Goal: Subscribe to service/newsletter

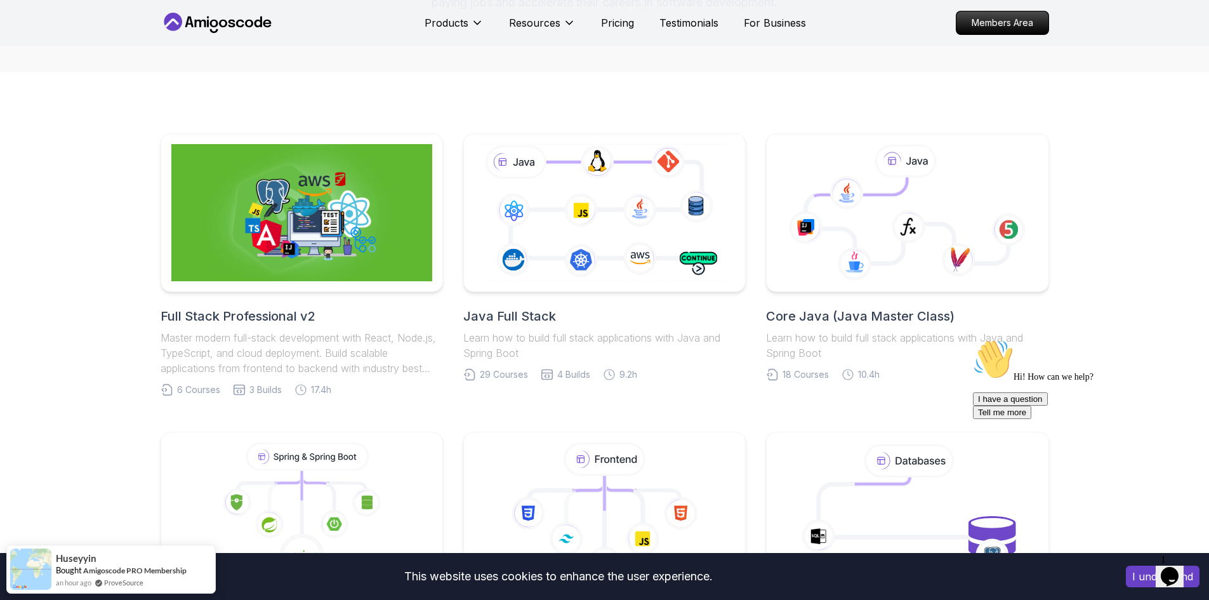
scroll to position [254, 0]
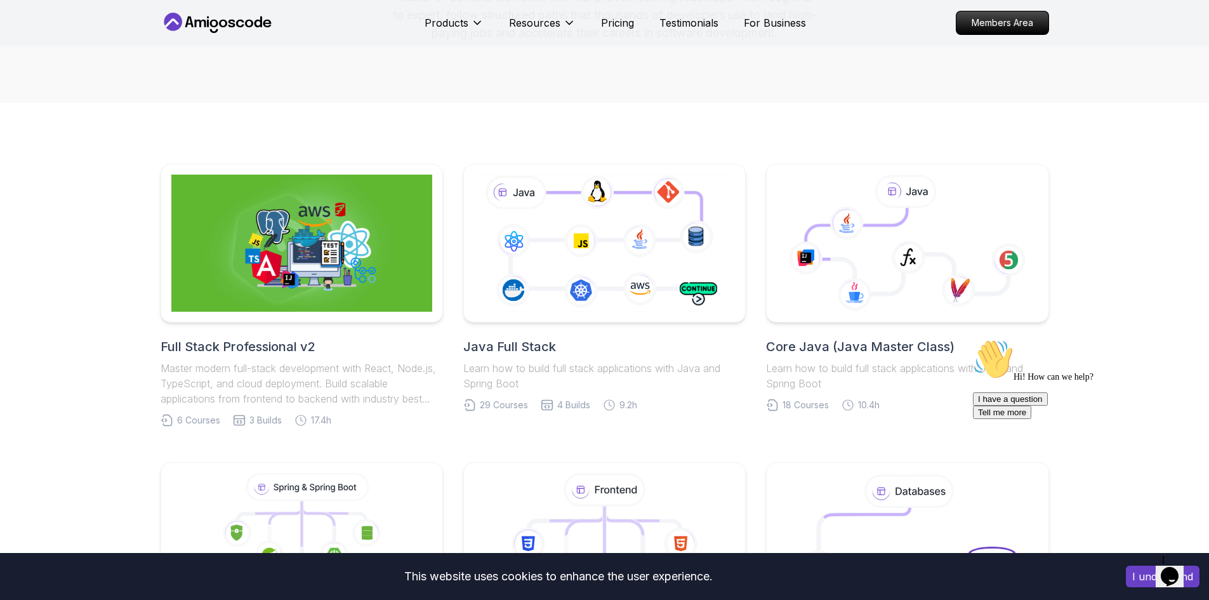
scroll to position [190, 0]
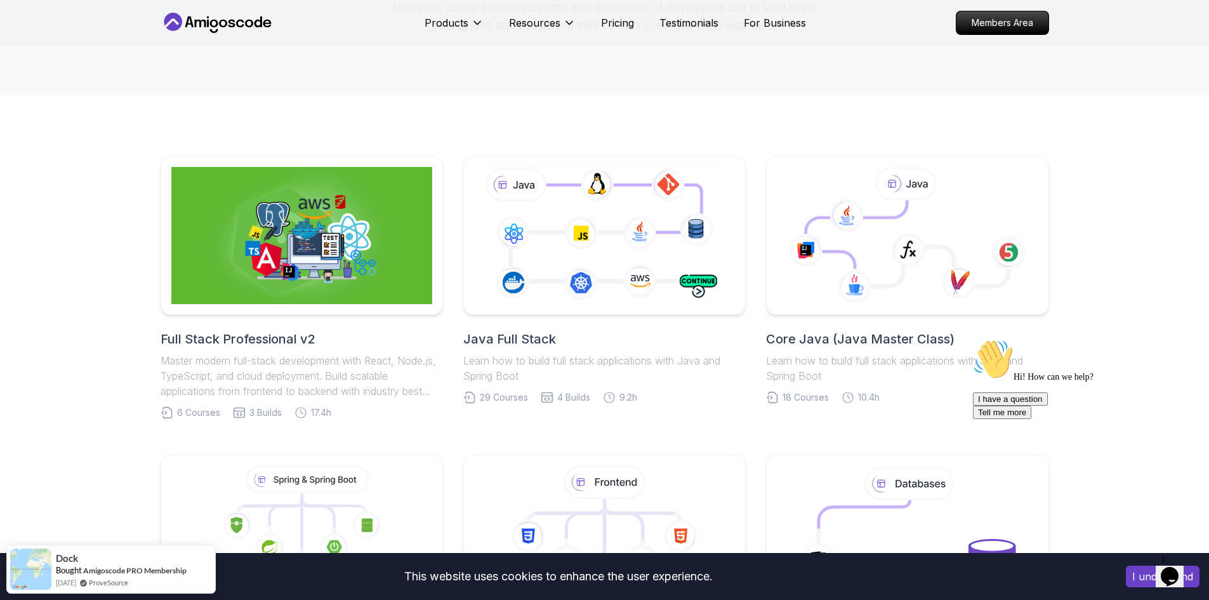
click at [47, 329] on div "Full Stack Professional v2 Master modern full-stack development with React, Nod…" at bounding box center [604, 585] width 1209 height 981
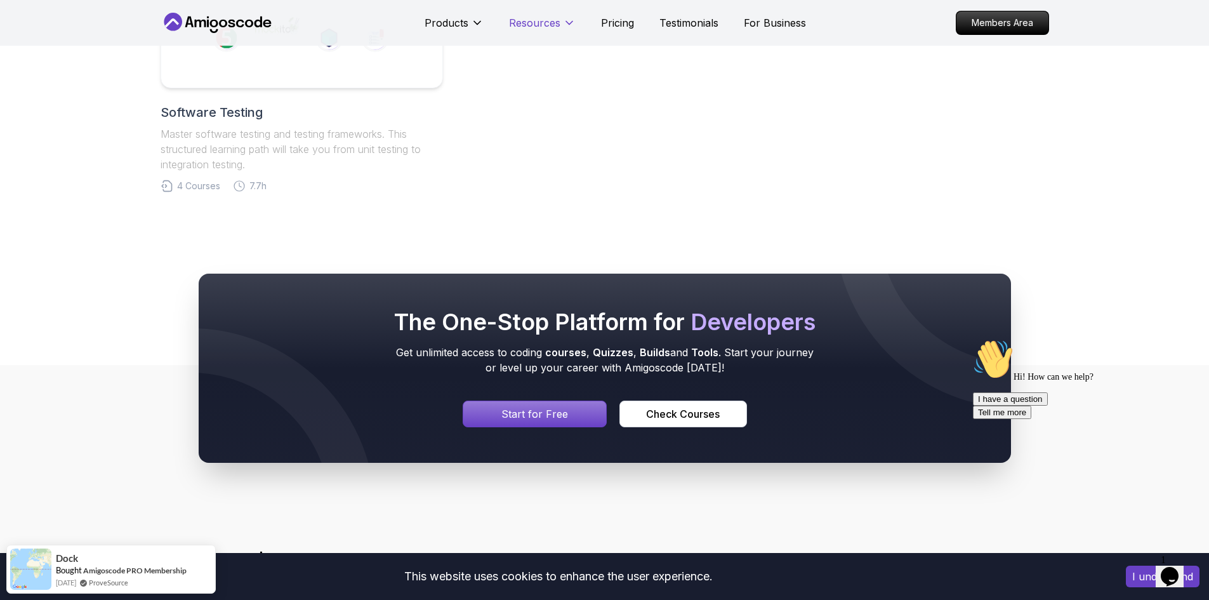
scroll to position [1143, 0]
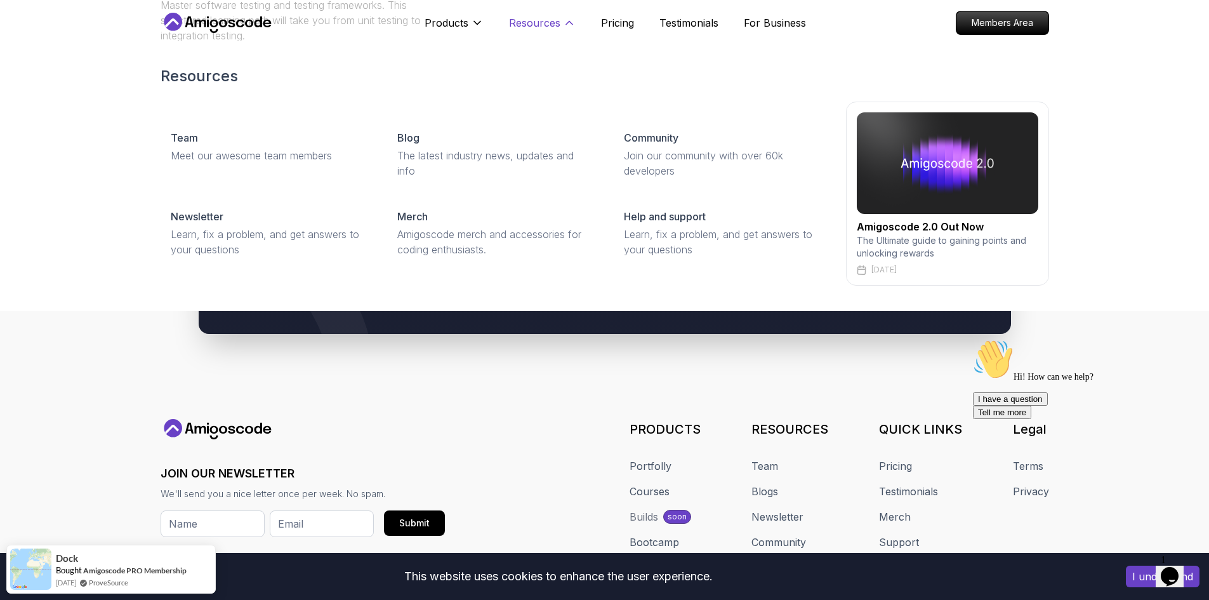
click at [561, 33] on button "Resources" at bounding box center [542, 27] width 67 height 25
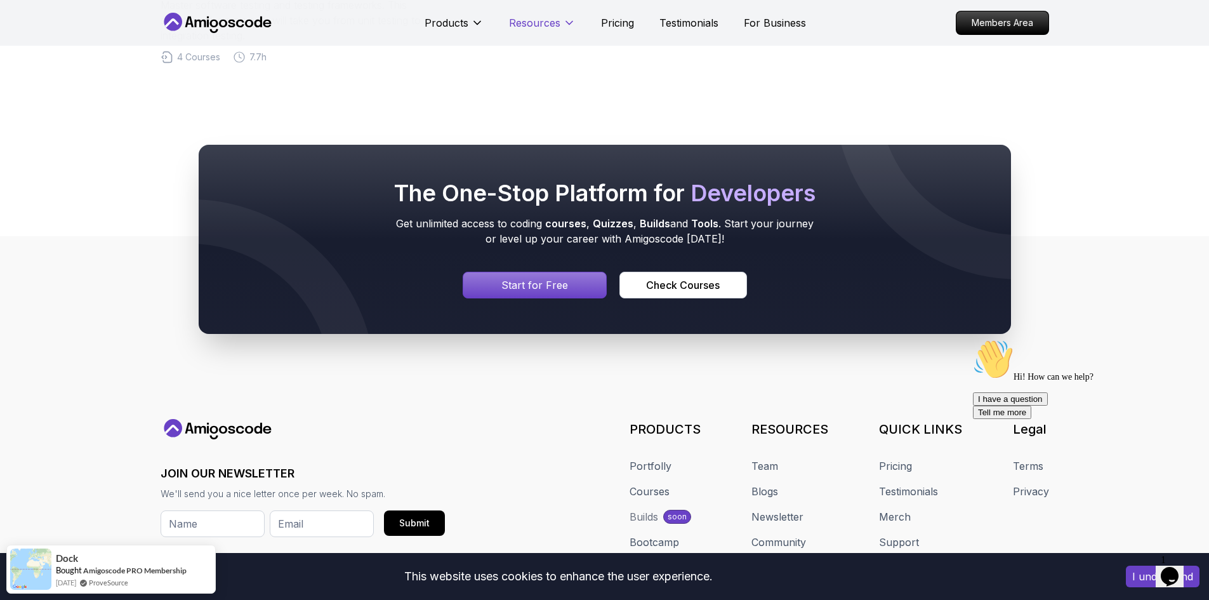
click at [560, 24] on button "Resources" at bounding box center [542, 27] width 67 height 25
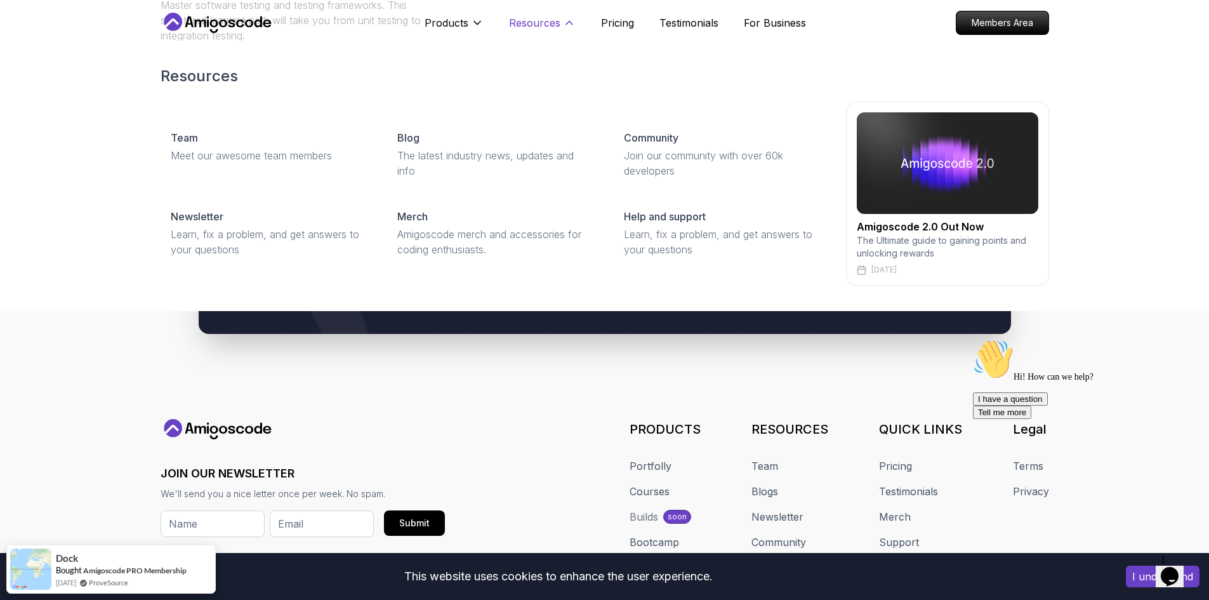
click at [561, 16] on button "Resources" at bounding box center [542, 27] width 67 height 25
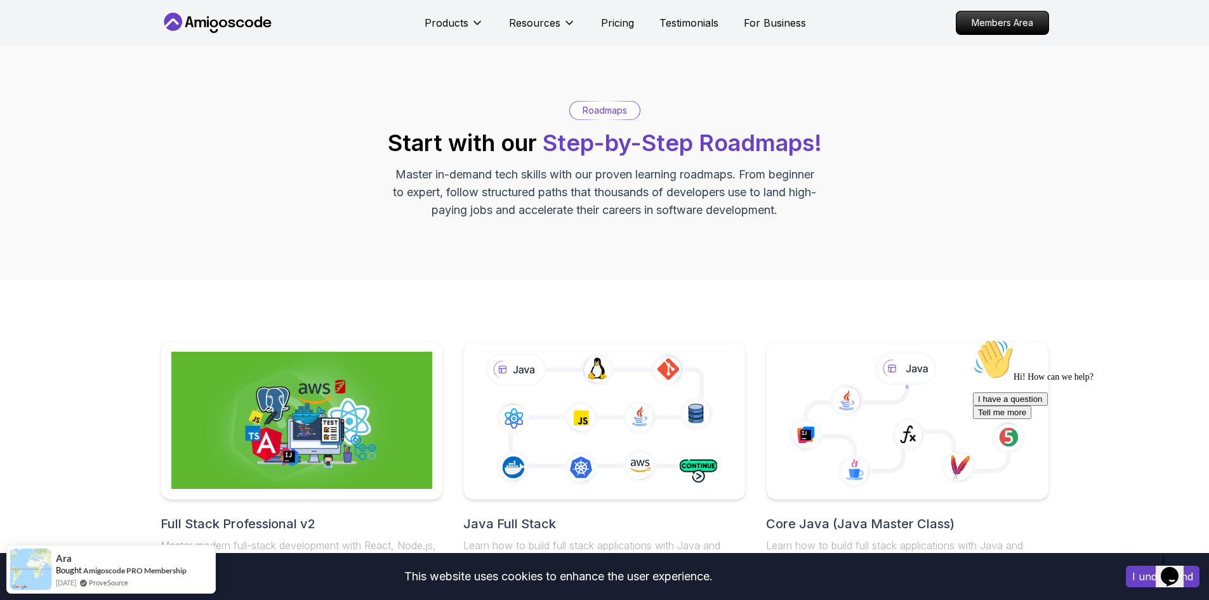
scroll to position [0, 0]
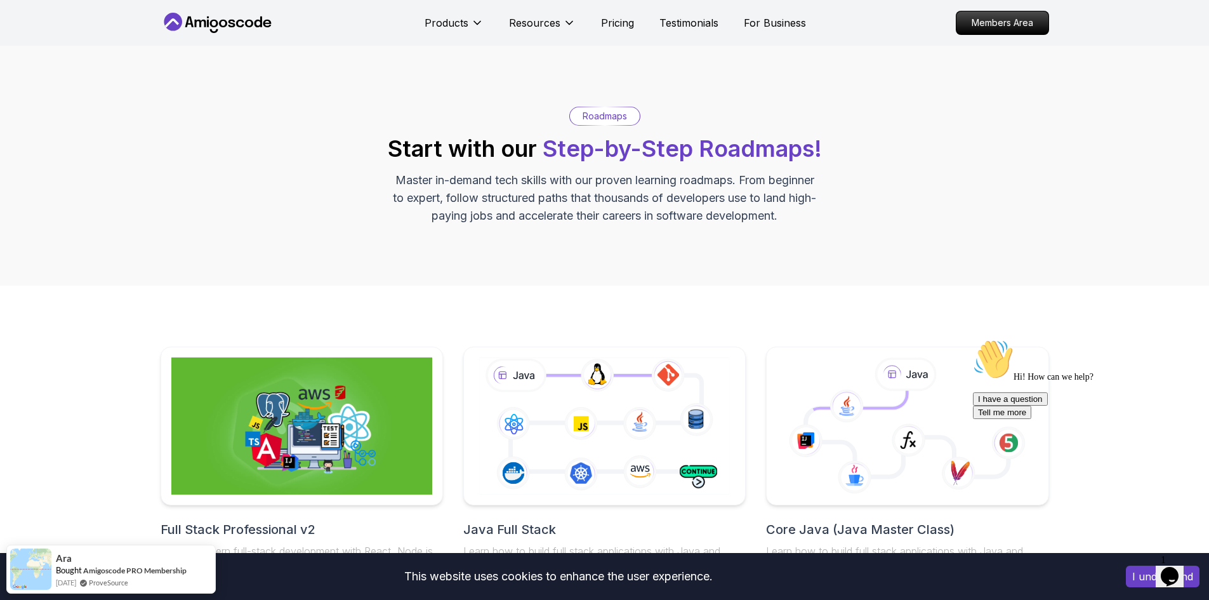
click at [210, 20] on icon at bounding box center [218, 23] width 114 height 20
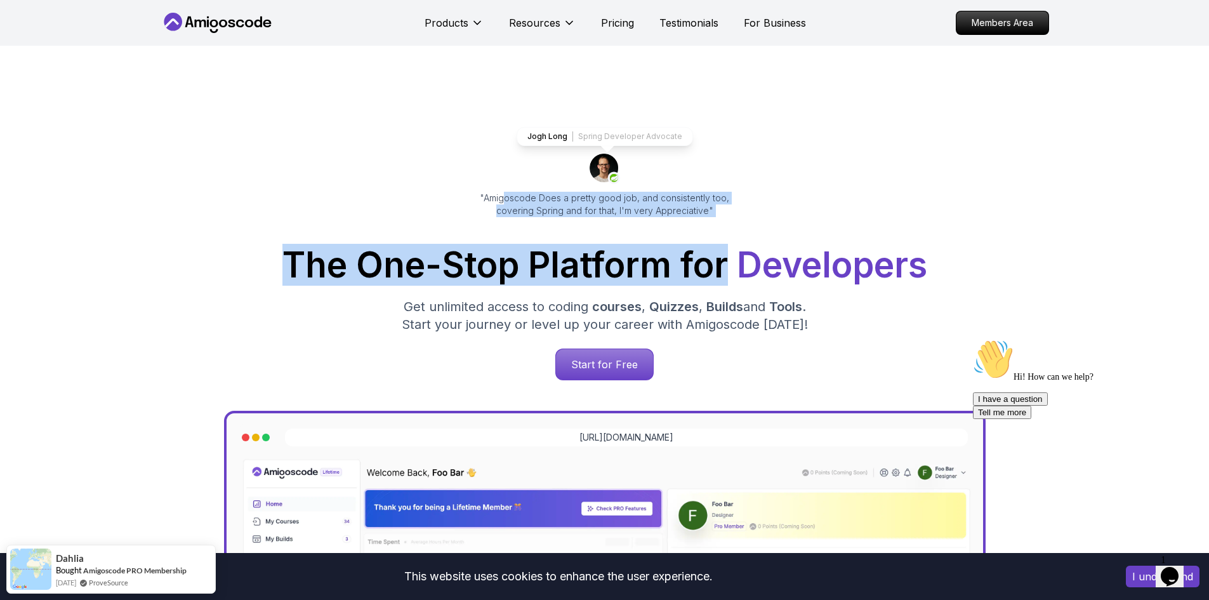
drag, startPoint x: 722, startPoint y: 220, endPoint x: 491, endPoint y: 192, distance: 232.8
click at [491, 192] on div "Jogh Long Spring Developer Advocate "Amigoscode Does a pretty good job, and con…" at bounding box center [605, 519] width 889 height 947
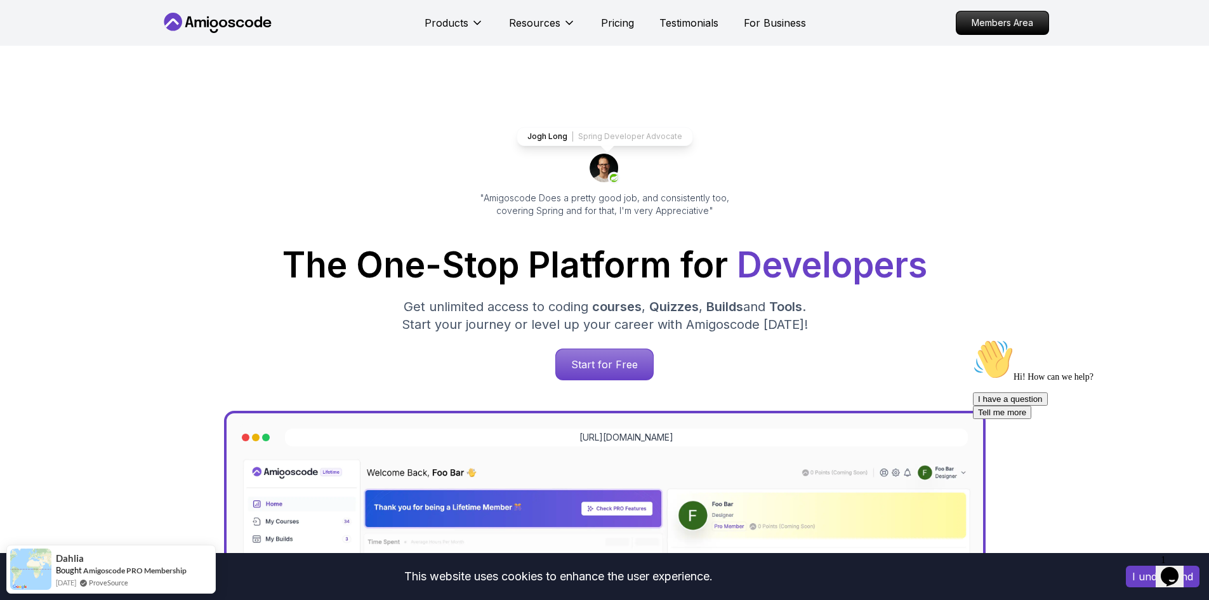
click at [361, 192] on div "Jogh Long Spring Developer Advocate "Amigoscode Does a pretty good job, and con…" at bounding box center [605, 519] width 889 height 947
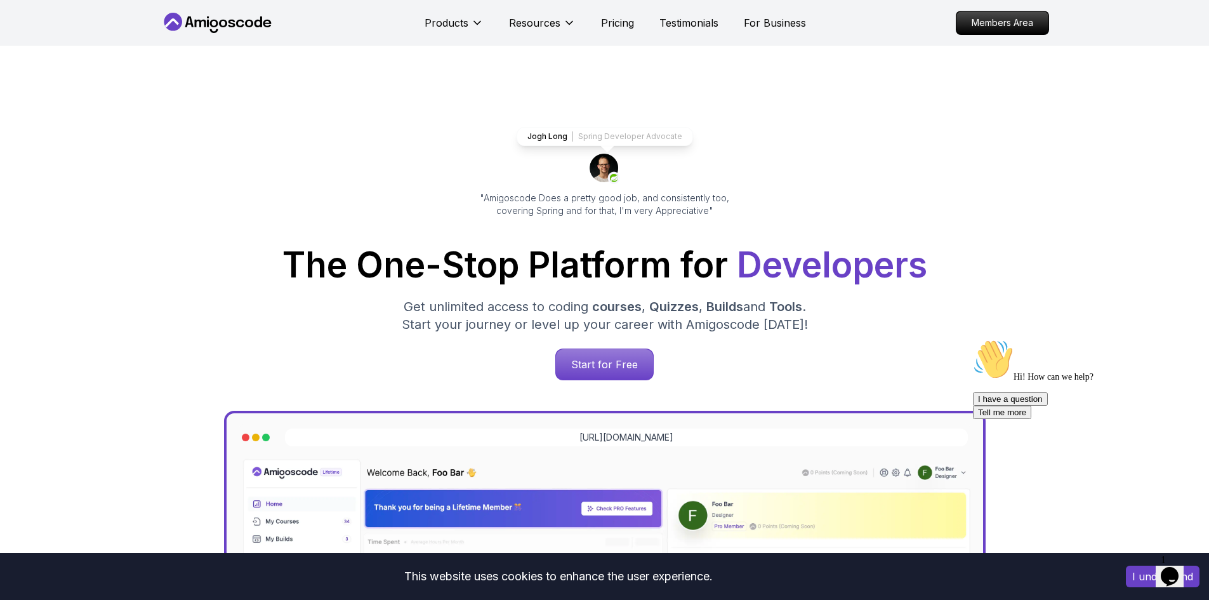
click at [604, 133] on p "Spring Developer Advocate" at bounding box center [630, 136] width 104 height 10
drag, startPoint x: 604, startPoint y: 133, endPoint x: 780, endPoint y: 135, distance: 175.9
click at [665, 133] on p "Spring Developer Advocate" at bounding box center [630, 136] width 104 height 10
click at [780, 136] on div "Jogh Long Spring Developer Advocate "Amigoscode Does a pretty good job, and con…" at bounding box center [605, 519] width 889 height 947
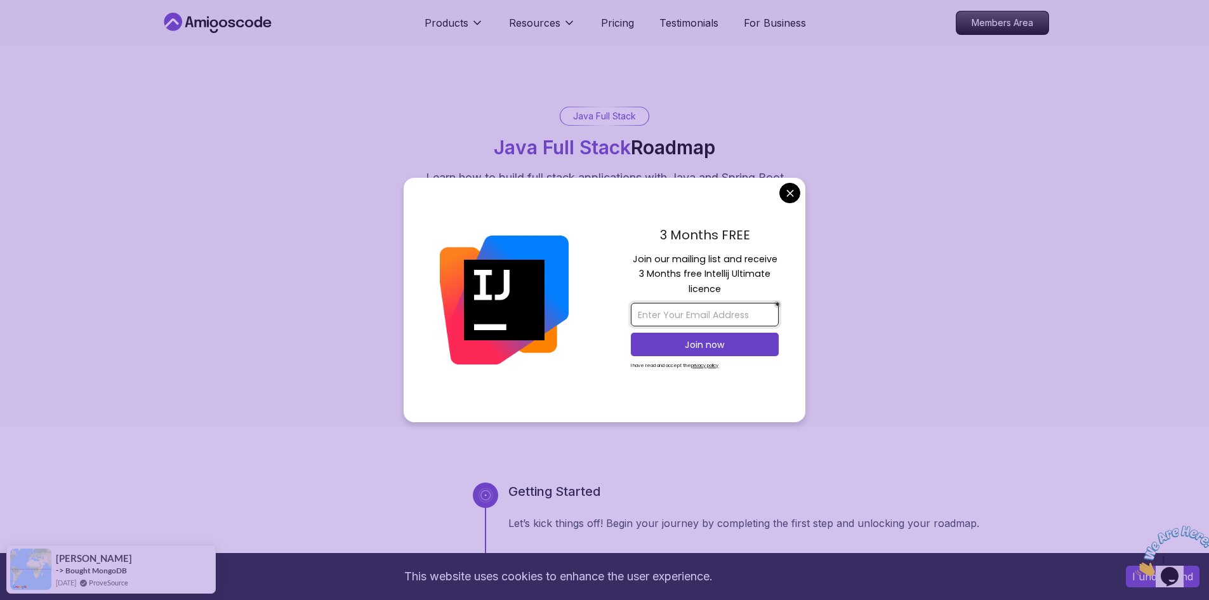
click at [733, 323] on input "email" at bounding box center [705, 314] width 148 height 23
drag, startPoint x: 761, startPoint y: 318, endPoint x: 702, endPoint y: 319, distance: 59.7
click at [702, 319] on input "[EMAIL_ADDRESS][DOMAIN_NAME]" at bounding box center [705, 314] width 148 height 23
type input "[EMAIL_ADDRESS][DOMAIN_NAME]"
click at [735, 340] on p "Join now" at bounding box center [705, 344] width 120 height 13
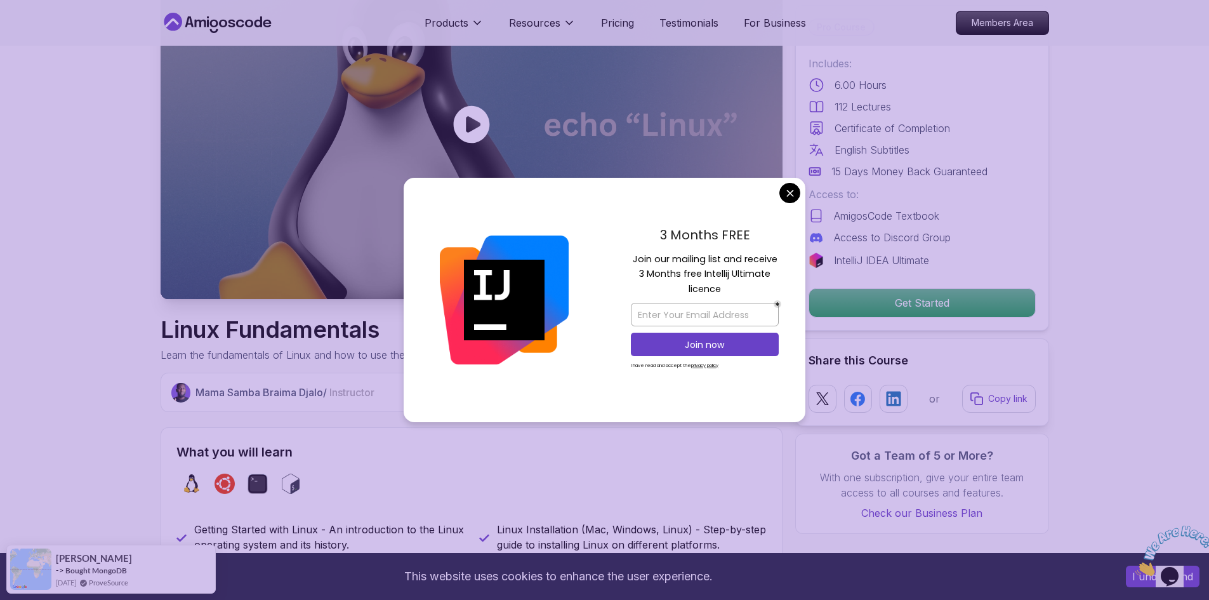
click at [467, 131] on icon at bounding box center [472, 124] width 38 height 38
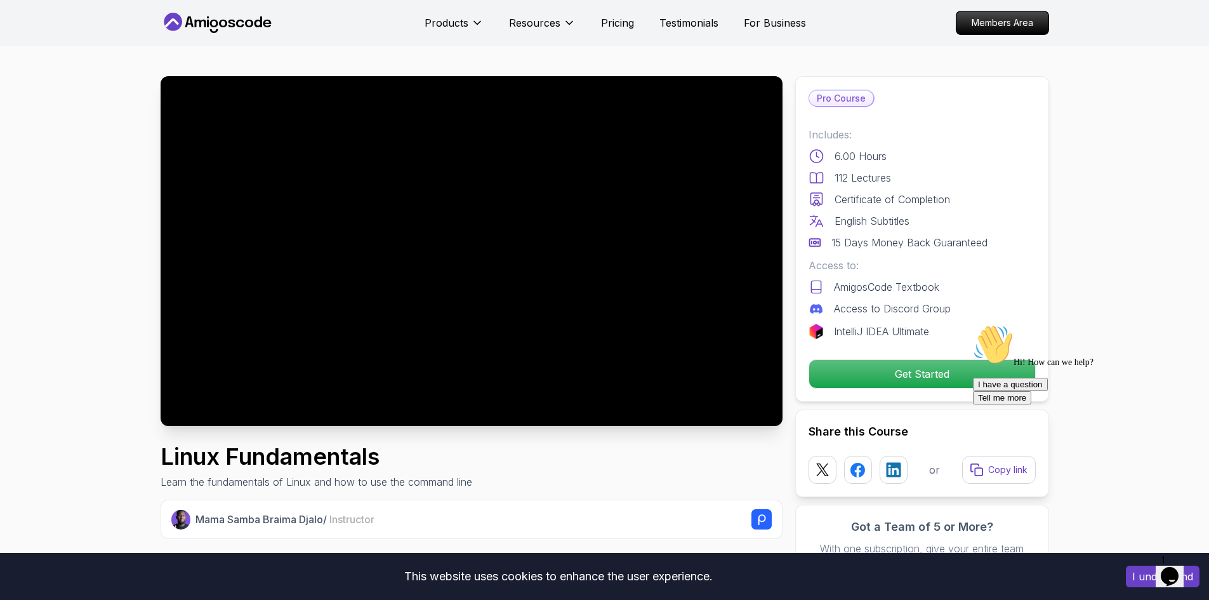
click at [1133, 574] on button "I understand" at bounding box center [1163, 577] width 74 height 22
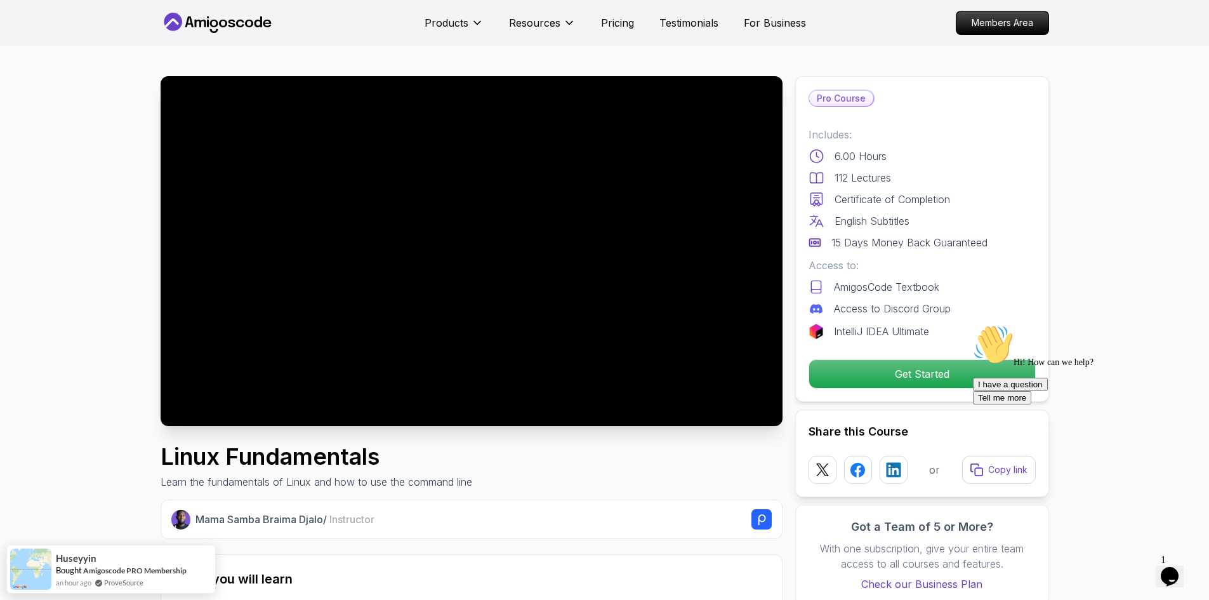
scroll to position [63, 0]
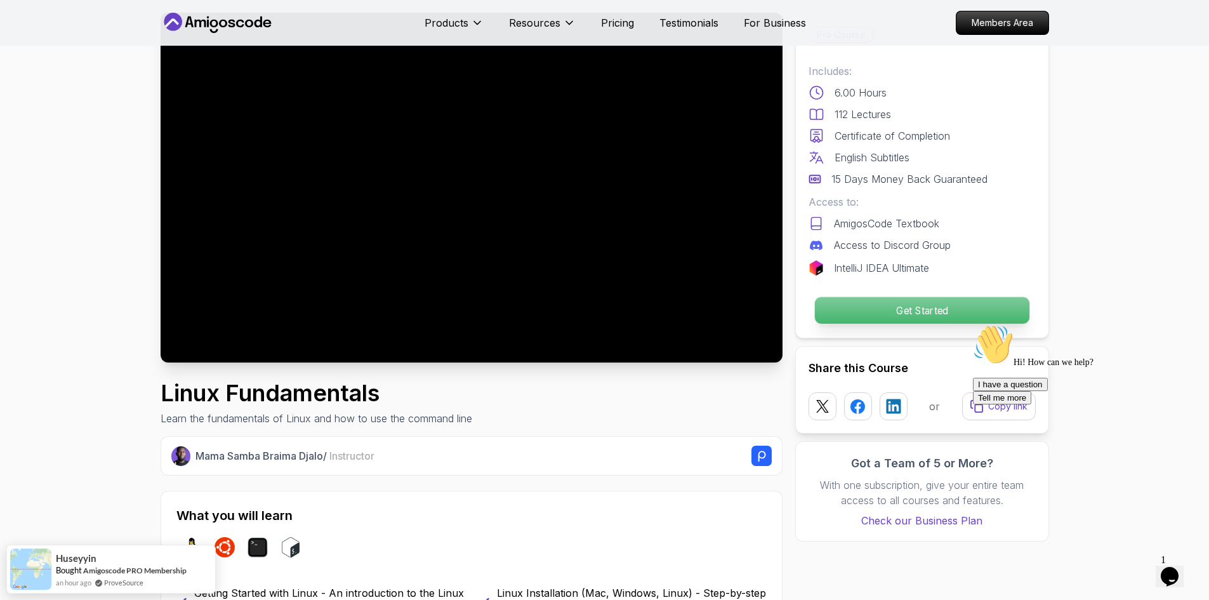
click at [935, 313] on p "Get Started" at bounding box center [922, 310] width 215 height 27
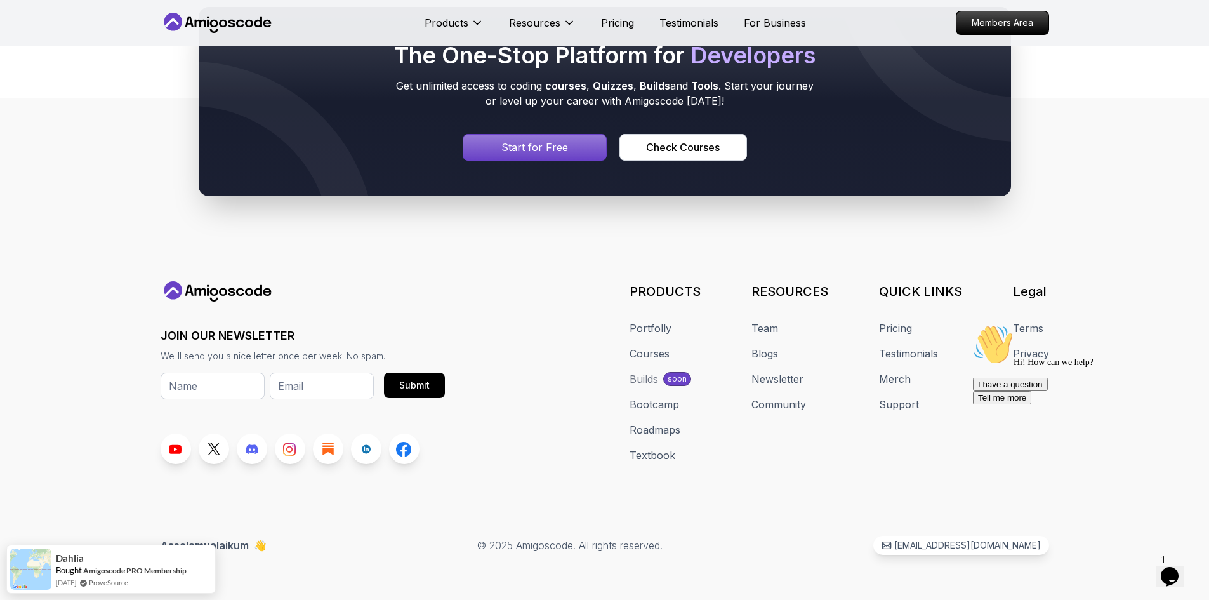
scroll to position [4748, 0]
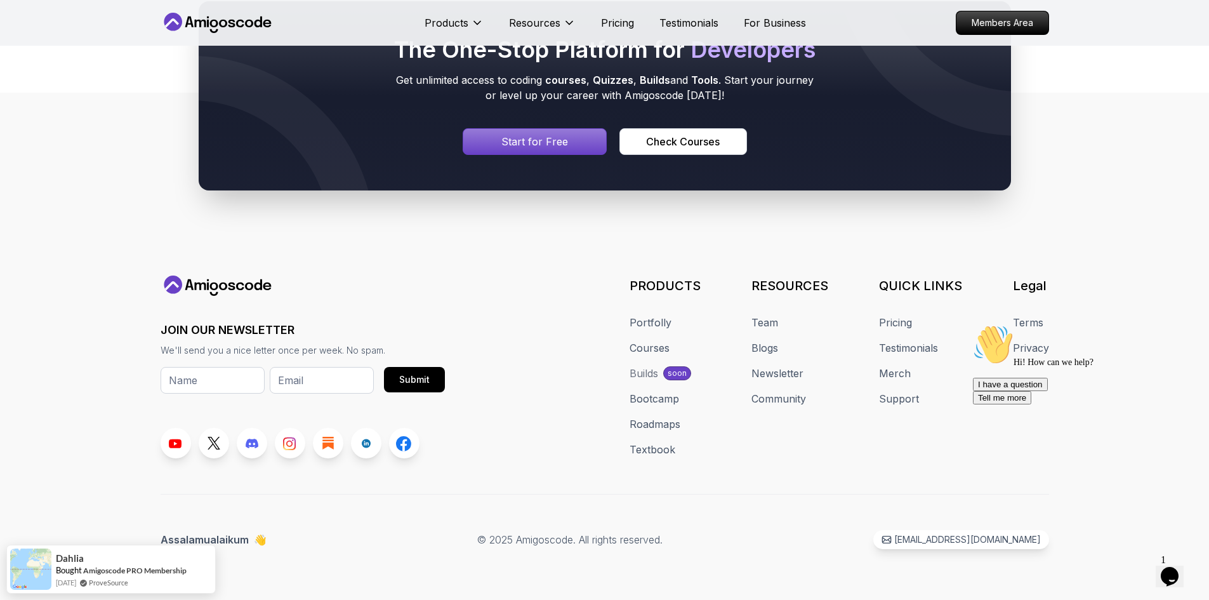
click at [1174, 569] on icon "Chat widget" at bounding box center [1170, 576] width 18 height 19
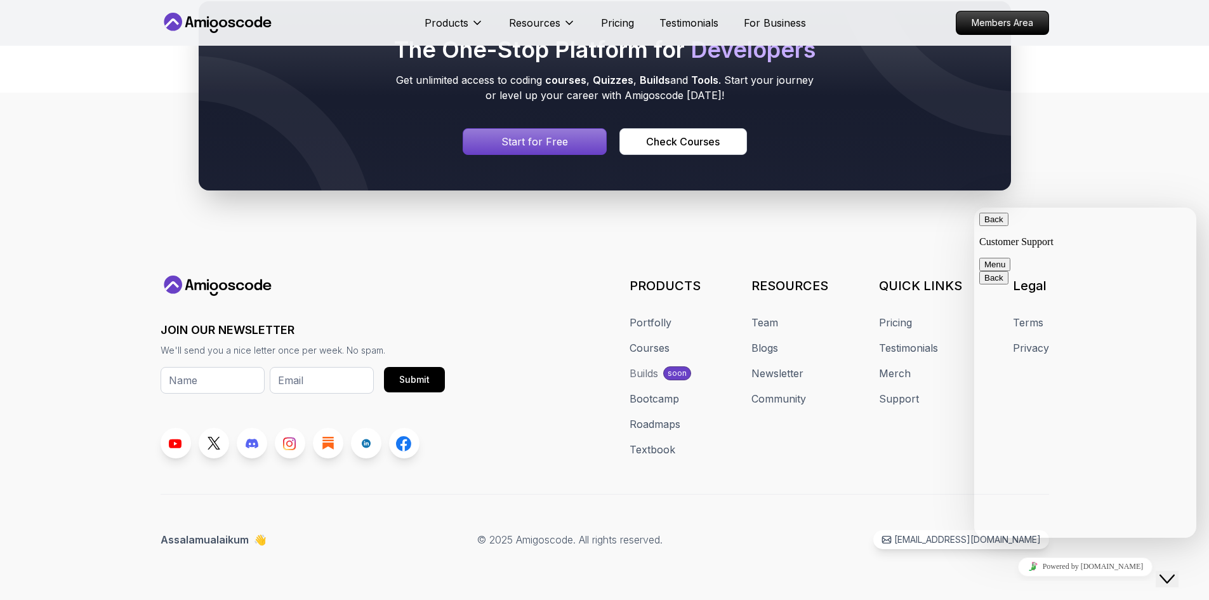
click at [1174, 571] on icon "Close Chat This icon closes the chat window." at bounding box center [1167, 578] width 15 height 15
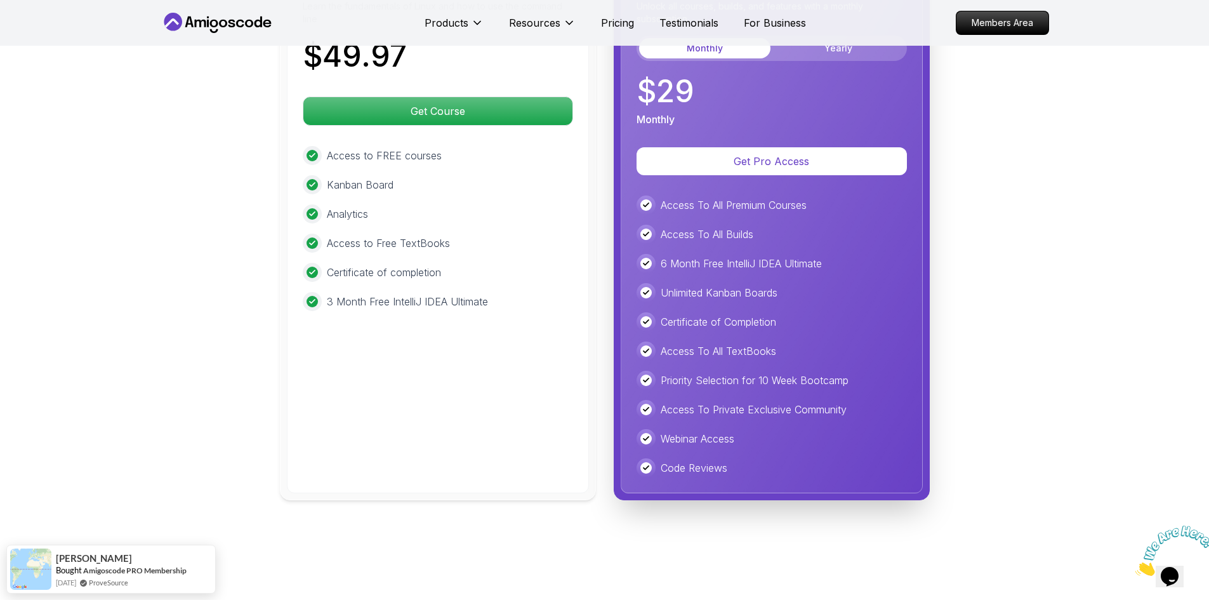
scroll to position [2653, 0]
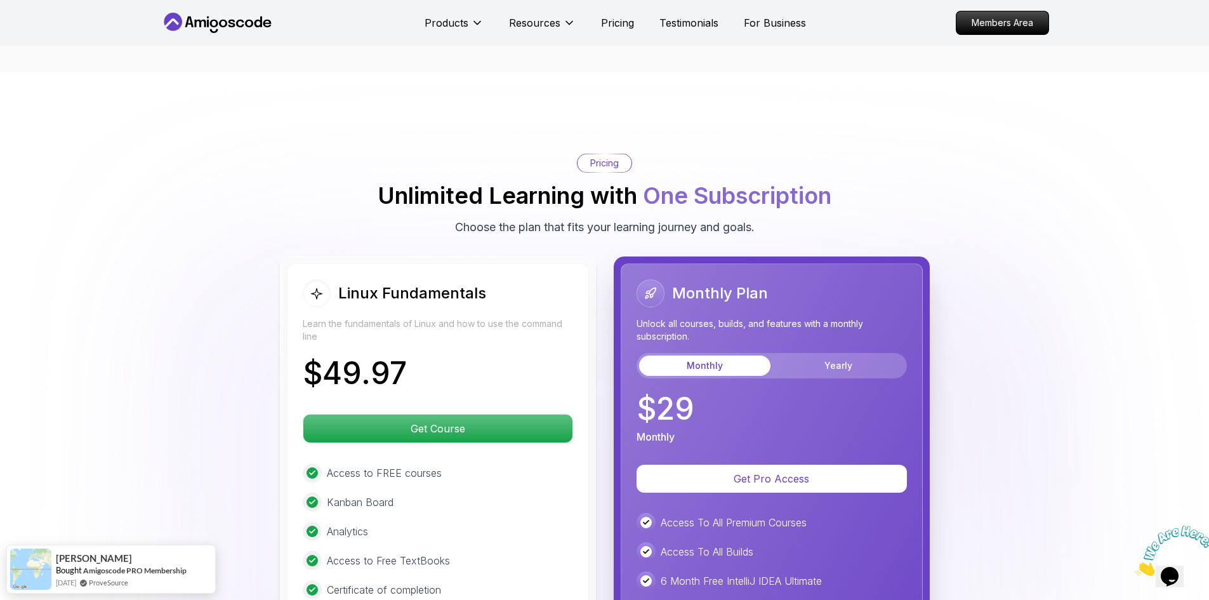
click at [1136, 567] on icon "Close" at bounding box center [1136, 572] width 0 height 11
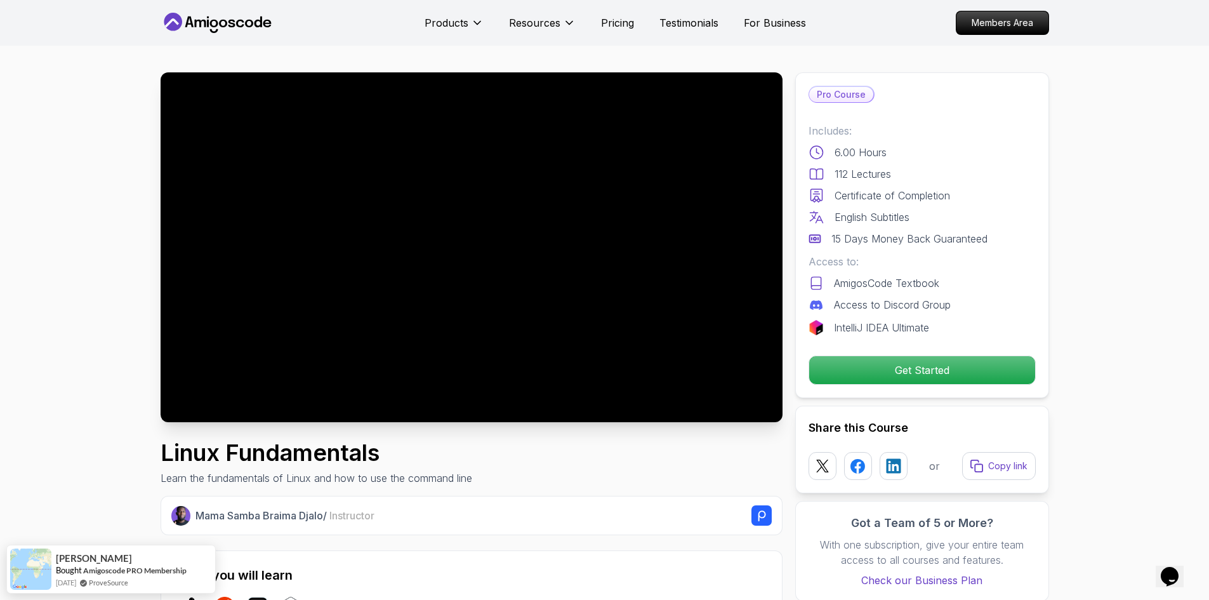
scroll to position [0, 0]
